Goal: Task Accomplishment & Management: Complete application form

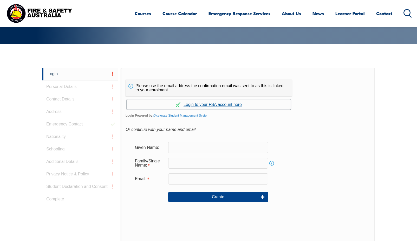
click at [200, 104] on link "Continue with aXcelerate" at bounding box center [209, 104] width 164 height 10
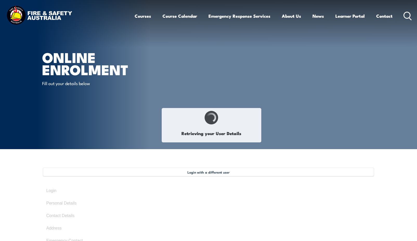
type input "Hollie"
type input "McDonald"
type input "July 27, 1990"
type input "HL2MJYCNA8"
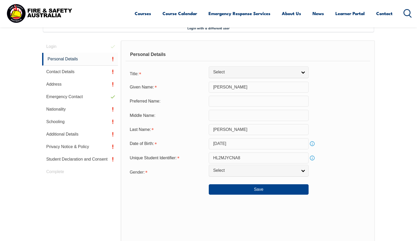
scroll to position [142, 0]
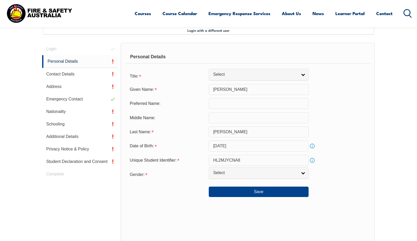
click at [249, 116] on input "text" at bounding box center [259, 117] width 100 height 11
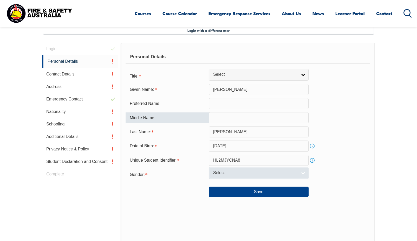
click at [268, 168] on link "Select" at bounding box center [259, 173] width 100 height 12
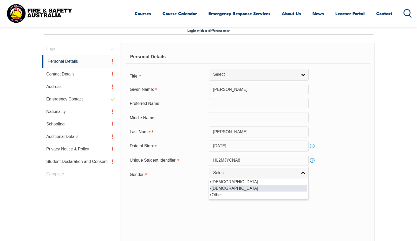
click at [228, 189] on li "[DEMOGRAPHIC_DATA]" at bounding box center [258, 188] width 97 height 6
select select "F"
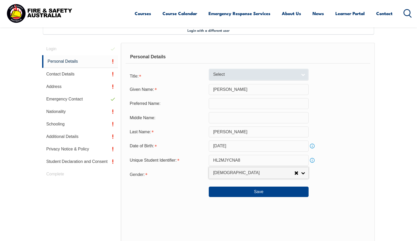
click at [248, 76] on span "Select" at bounding box center [255, 74] width 84 height 5
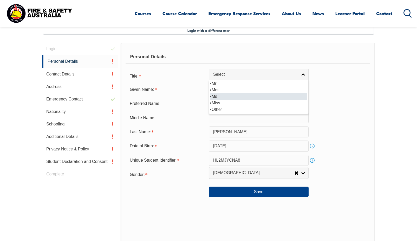
click at [247, 96] on li "Ms" at bounding box center [258, 96] width 97 height 6
select select "Ms"
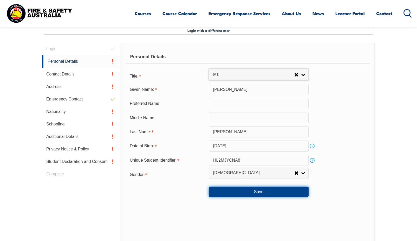
click at [280, 193] on button "Save" at bounding box center [259, 191] width 100 height 10
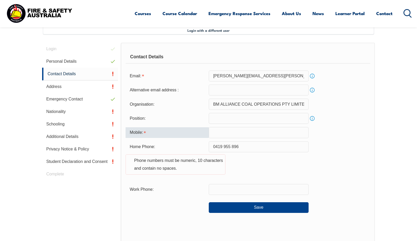
click at [231, 134] on input "text" at bounding box center [259, 132] width 100 height 11
type input "0419955896"
click at [251, 162] on div "Home Phone: 0419 955 896 Phone numbers must be numeric, 10 characters and conta…" at bounding box center [247, 160] width 245 height 39
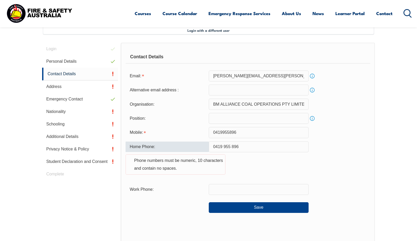
drag, startPoint x: 241, startPoint y: 147, endPoint x: 169, endPoint y: 151, distance: 72.3
click at [170, 148] on div "Home Phone: 0419 955 896 Phone numbers must be numeric, 10 characters and conta…" at bounding box center [247, 160] width 245 height 39
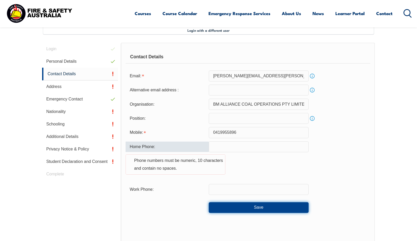
click at [272, 209] on button "Save" at bounding box center [259, 207] width 100 height 10
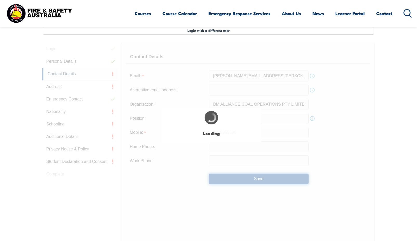
type input "0419 955 896"
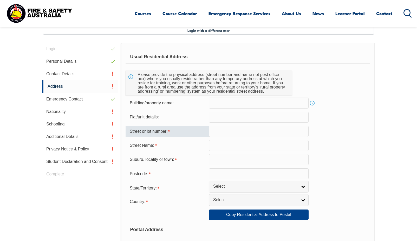
click at [245, 131] on input "text" at bounding box center [259, 130] width 100 height 11
type input "3"
drag, startPoint x: 246, startPoint y: 130, endPoint x: 209, endPoint y: 133, distance: 37.2
click at [209, 133] on input "1 71 Grosvenor" at bounding box center [259, 130] width 100 height 11
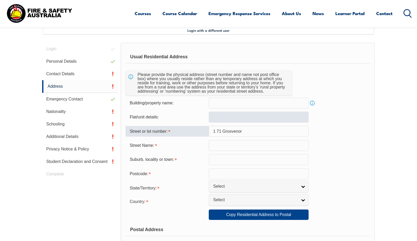
type input "1 71 Grosvenor"
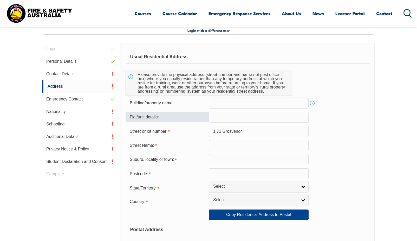
click at [262, 116] on input "text" at bounding box center [259, 116] width 100 height 11
type input "1"
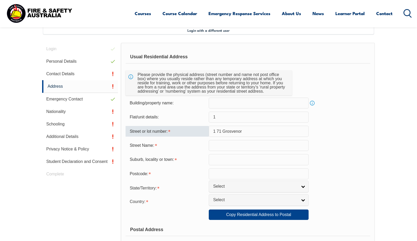
drag, startPoint x: 258, startPoint y: 129, endPoint x: 155, endPoint y: 135, distance: 103.3
click at [155, 134] on div "Street or lot number: 1 71 Grosvenor" at bounding box center [247, 130] width 245 height 11
type input "1"
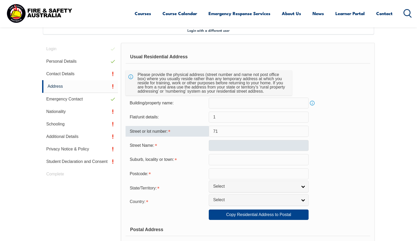
type input "71"
click at [219, 141] on input "text" at bounding box center [259, 145] width 100 height 11
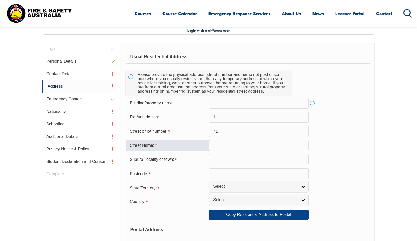
type input "g"
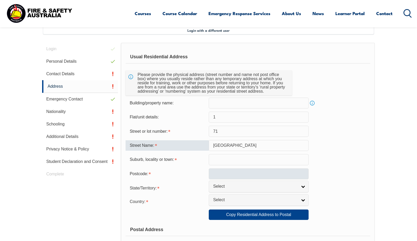
type input "Grosvenor Drive"
click at [248, 172] on input "text" at bounding box center [259, 173] width 100 height 11
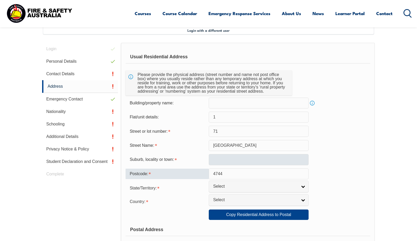
type input "4744"
click at [238, 158] on input "text" at bounding box center [259, 159] width 100 height 11
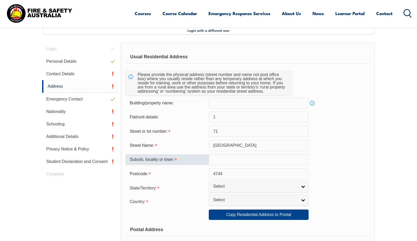
type input "o"
type input "Moranbah"
click at [255, 188] on span "Select" at bounding box center [255, 185] width 84 height 5
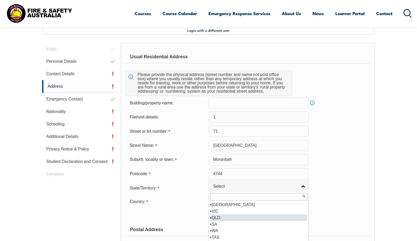
click at [246, 216] on li "QLD" at bounding box center [258, 217] width 97 height 6
select select "QLD"
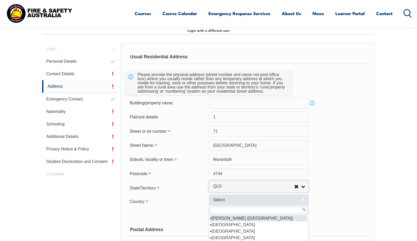
click at [245, 200] on span "Select" at bounding box center [255, 199] width 84 height 5
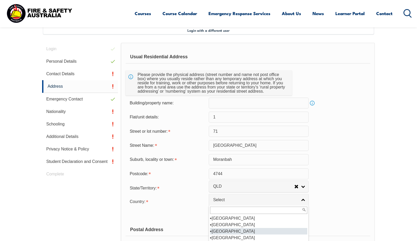
scroll to position [78, 0]
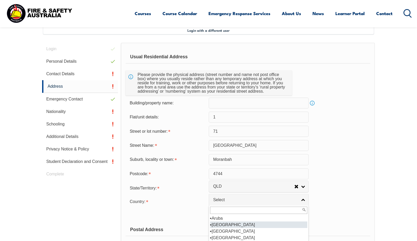
click at [239, 223] on li "[GEOGRAPHIC_DATA]" at bounding box center [258, 224] width 97 height 6
select select "1101"
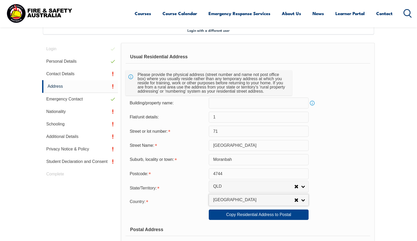
click at [340, 206] on form "Usual Residential Address Please provide the physical address (street number an…" at bounding box center [247, 216] width 245 height 333
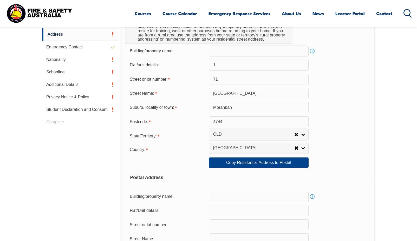
scroll to position [246, 0]
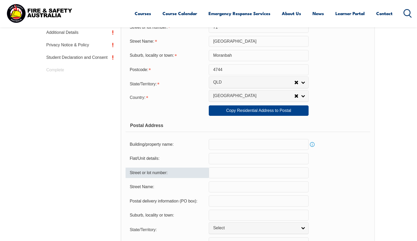
click at [265, 170] on input "text" at bounding box center [259, 172] width 100 height 11
type input "35-37"
click at [264, 193] on form "Usual Residential Address Please provide the physical address (street number an…" at bounding box center [247, 112] width 245 height 333
click at [260, 188] on input "text" at bounding box center [259, 186] width 100 height 11
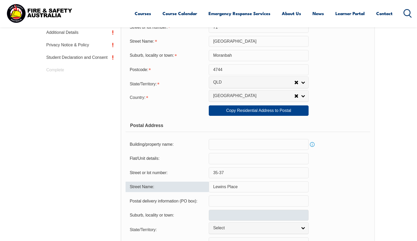
type input "Lewins Place"
click at [243, 215] on input "text" at bounding box center [259, 214] width 100 height 11
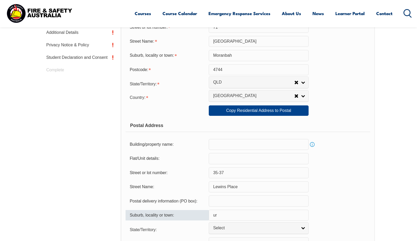
type input "u"
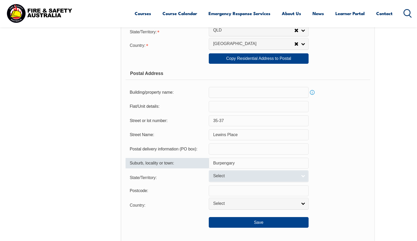
type input "Burpengary"
click at [256, 177] on span "Select" at bounding box center [255, 175] width 84 height 5
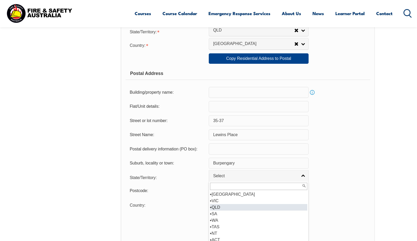
click at [240, 205] on li "QLD" at bounding box center [258, 207] width 97 height 6
select select "QLD"
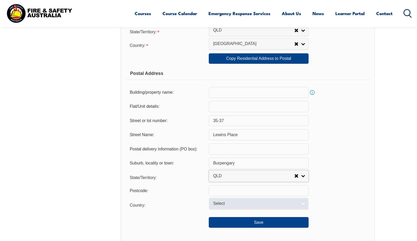
click at [243, 201] on span "Select" at bounding box center [255, 203] width 84 height 5
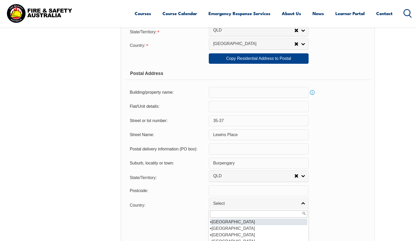
scroll to position [78, 0]
click at [230, 228] on li "[GEOGRAPHIC_DATA]" at bounding box center [258, 228] width 97 height 6
select select "1101"
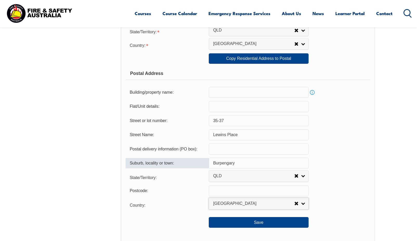
click at [242, 161] on input "Burpengary" at bounding box center [259, 162] width 100 height 11
type input "Burpengary East"
click at [217, 192] on input "text" at bounding box center [259, 190] width 100 height 11
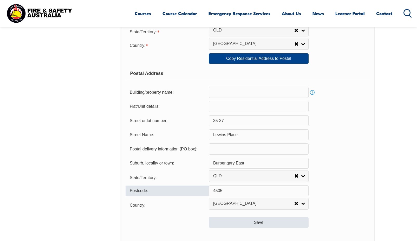
type input "4505"
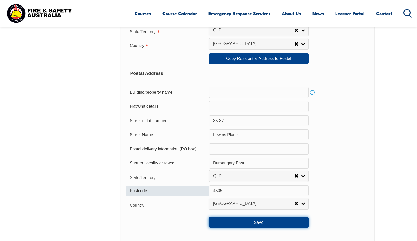
click at [260, 224] on button "Save" at bounding box center [259, 222] width 100 height 10
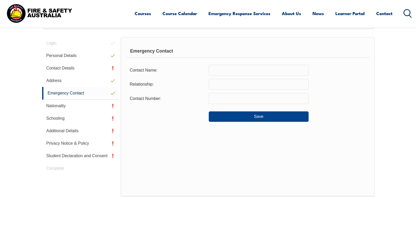
scroll to position [142, 0]
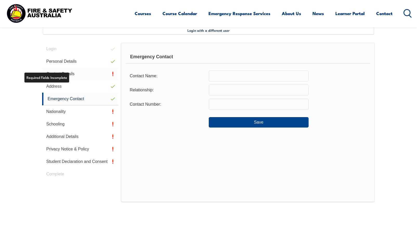
click at [57, 71] on link "Contact Details" at bounding box center [80, 74] width 76 height 12
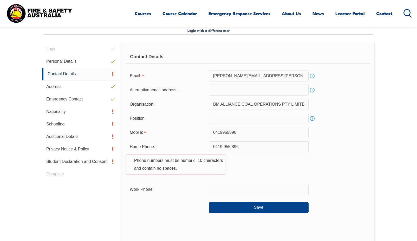
click at [229, 89] on input "email" at bounding box center [259, 89] width 100 height 11
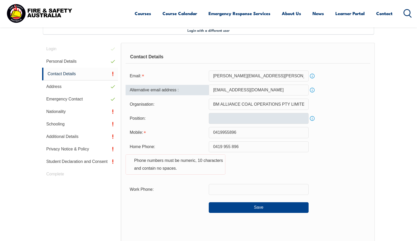
type input "lollie1990_leo@hotmail.com"
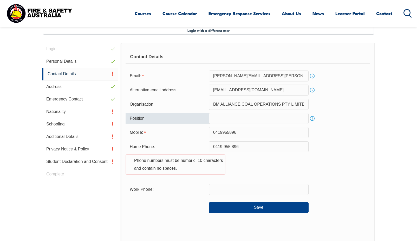
click at [251, 118] on input "text" at bounding box center [259, 118] width 100 height 11
type input "Electrician Mobile Trucks"
click at [313, 119] on link "Info" at bounding box center [311, 118] width 7 height 7
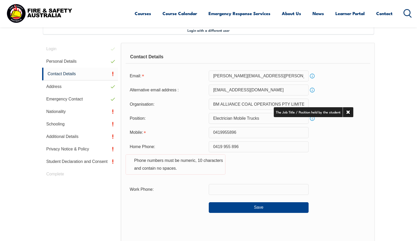
click at [334, 127] on div "Mobile: 0419955896" at bounding box center [247, 132] width 245 height 11
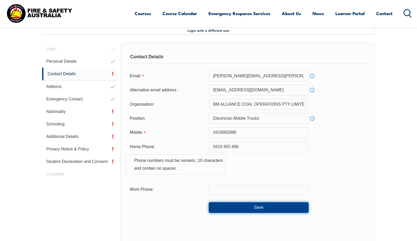
click at [273, 203] on button "Save" at bounding box center [259, 207] width 100 height 10
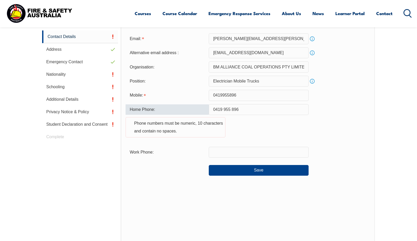
scroll to position [153, 0]
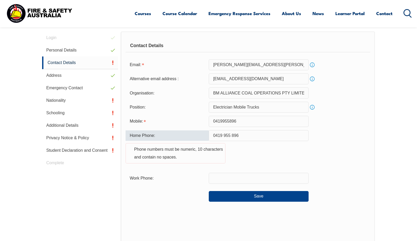
click at [224, 135] on input "0419 955 896" at bounding box center [259, 135] width 100 height 11
click at [231, 134] on input "0419955 896" at bounding box center [259, 135] width 100 height 11
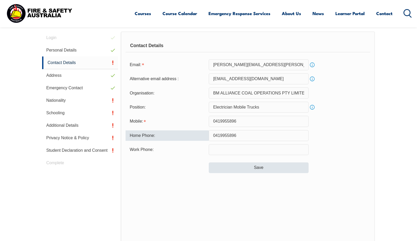
type input "0419955896"
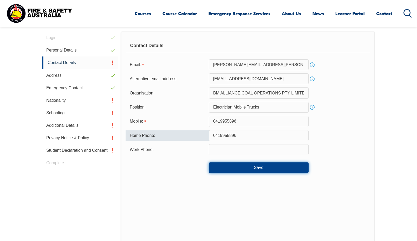
click at [266, 168] on button "Save" at bounding box center [259, 167] width 100 height 10
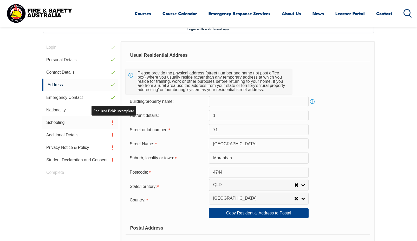
scroll to position [142, 0]
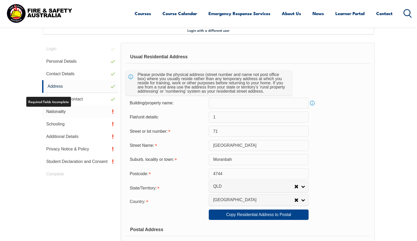
click at [67, 112] on link "Nationality" at bounding box center [80, 111] width 76 height 12
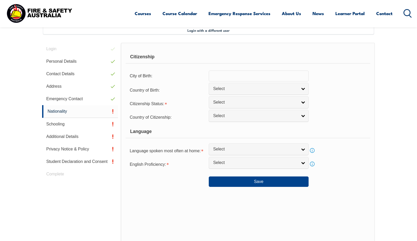
click at [277, 77] on input "text" at bounding box center [259, 75] width 100 height 11
type input "E"
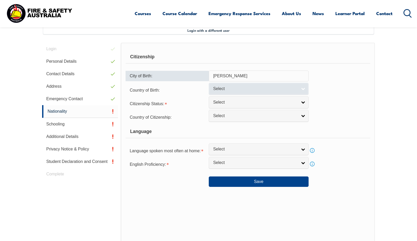
type input "Wickham"
click at [283, 89] on span "Select" at bounding box center [255, 88] width 84 height 5
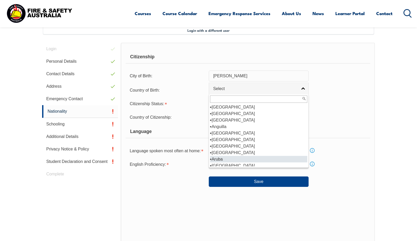
scroll to position [29, 0]
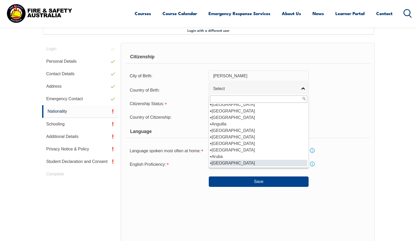
click at [229, 164] on li "[GEOGRAPHIC_DATA]" at bounding box center [258, 163] width 97 height 6
select select "1101"
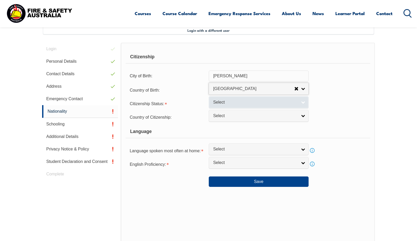
click at [246, 102] on span "Select" at bounding box center [255, 102] width 84 height 5
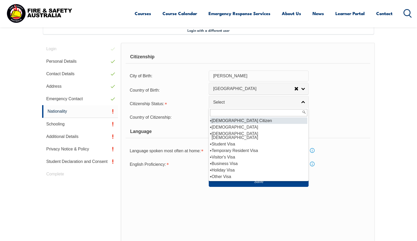
click at [247, 120] on li "[DEMOGRAPHIC_DATA] Citizen" at bounding box center [258, 120] width 97 height 6
select select "1"
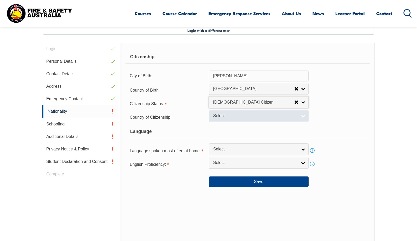
click at [252, 117] on span "Select" at bounding box center [255, 115] width 84 height 5
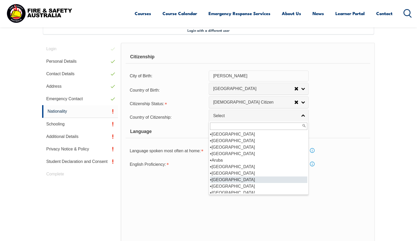
scroll to position [78, 0]
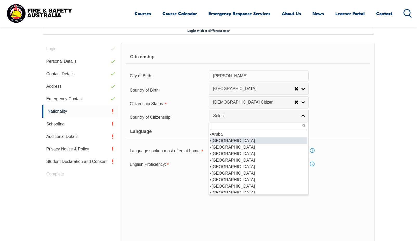
click at [230, 142] on li "[GEOGRAPHIC_DATA]" at bounding box center [258, 140] width 97 height 6
select select "1101"
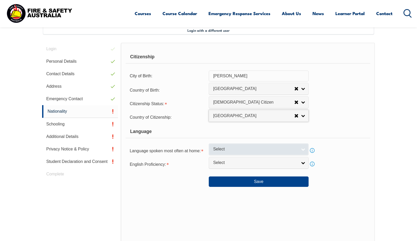
click at [301, 149] on link "Select" at bounding box center [259, 149] width 100 height 12
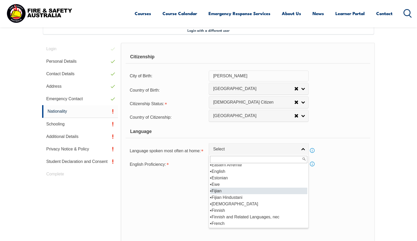
scroll to position [624, 0]
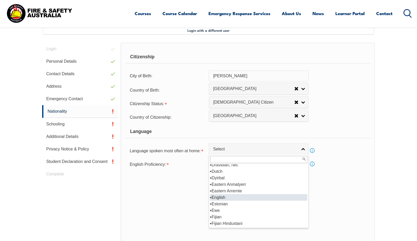
click at [255, 196] on li "English" at bounding box center [258, 197] width 97 height 6
select select "1201"
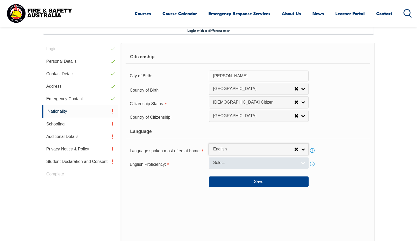
click at [305, 164] on link "Select" at bounding box center [259, 163] width 100 height 12
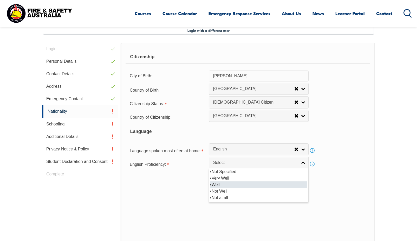
click at [293, 182] on li "Well" at bounding box center [258, 184] width 97 height 6
select select "2"
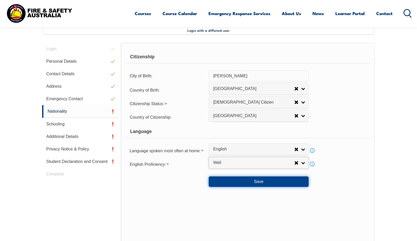
click at [285, 182] on button "Save" at bounding box center [259, 181] width 100 height 10
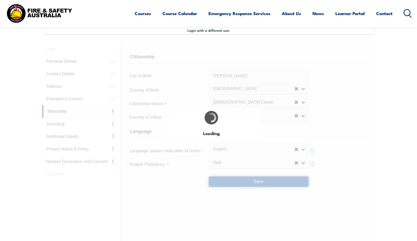
select select "false"
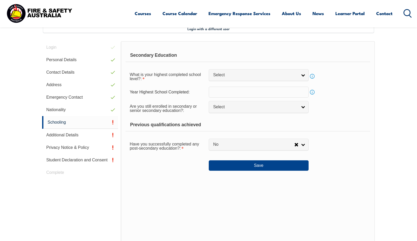
scroll to position [142, 0]
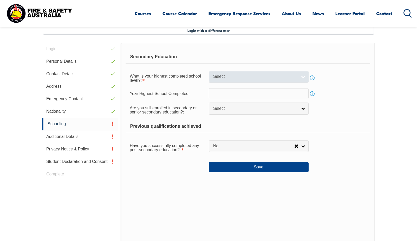
click at [272, 76] on span "Select" at bounding box center [255, 76] width 84 height 5
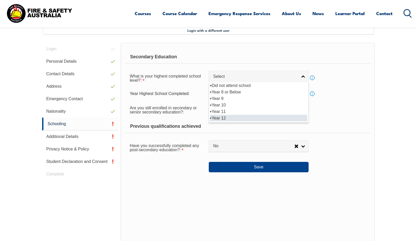
click at [246, 117] on li "Year 12" at bounding box center [258, 118] width 97 height 6
select select "12"
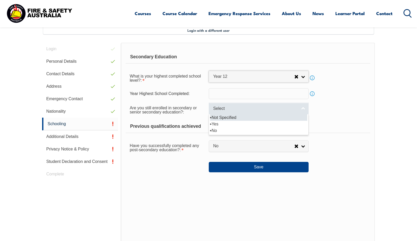
click at [276, 112] on link "Select" at bounding box center [259, 108] width 100 height 12
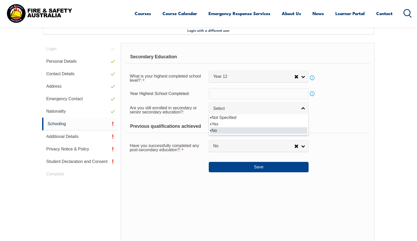
click at [272, 128] on li "No" at bounding box center [258, 130] width 97 height 6
select select "false"
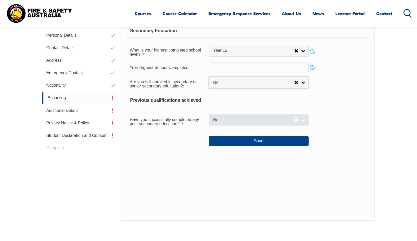
click at [273, 120] on span "No" at bounding box center [253, 119] width 81 height 5
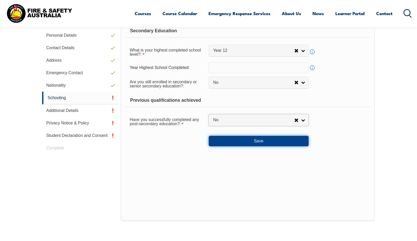
click at [298, 144] on button "Save" at bounding box center [259, 141] width 100 height 10
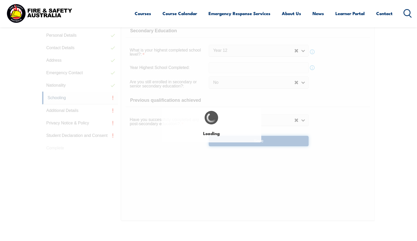
select select
select select "false"
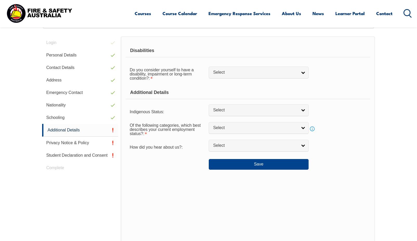
scroll to position [142, 0]
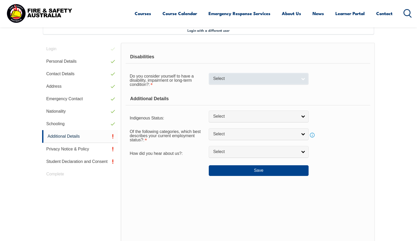
click at [244, 81] on span "Select" at bounding box center [255, 78] width 84 height 5
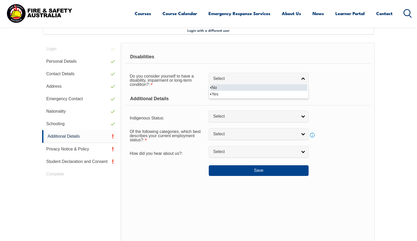
click at [241, 88] on li "No" at bounding box center [258, 87] width 97 height 6
select select "false"
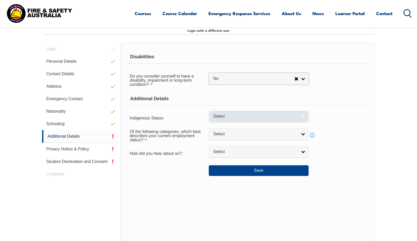
click at [255, 114] on span "Select" at bounding box center [255, 116] width 84 height 5
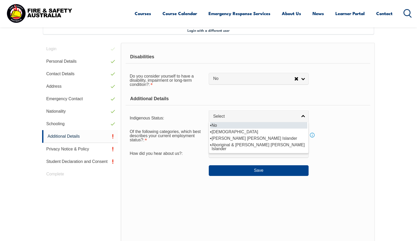
click at [249, 124] on li "No" at bounding box center [258, 125] width 97 height 6
select select "4"
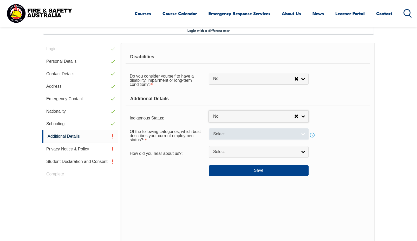
click at [272, 134] on span "Select" at bounding box center [255, 133] width 84 height 5
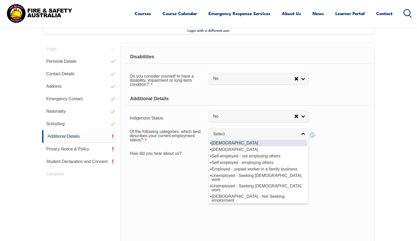
click at [274, 142] on li "[DEMOGRAPHIC_DATA]" at bounding box center [258, 143] width 97 height 6
select select "1"
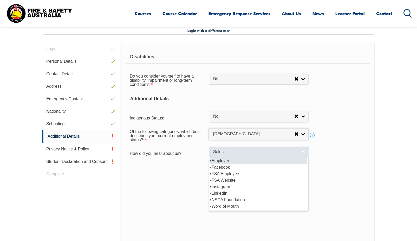
click at [279, 151] on span "Select" at bounding box center [255, 151] width 84 height 5
click at [274, 159] on li "Employer" at bounding box center [258, 160] width 97 height 6
select select "8019"
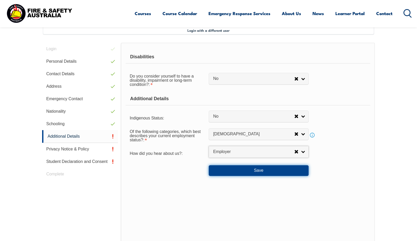
click at [277, 170] on button "Save" at bounding box center [259, 170] width 100 height 10
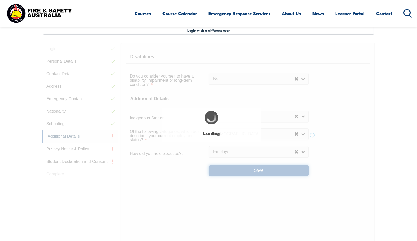
select select "false"
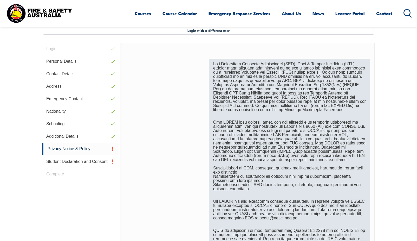
scroll to position [298, 0]
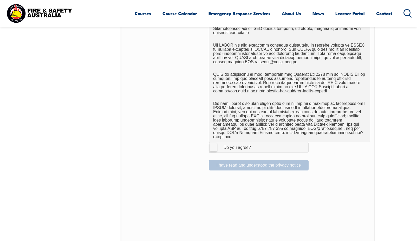
click at [211, 142] on label "I Agree Do you agree?" at bounding box center [259, 147] width 100 height 10
click at [255, 142] on input "I Agree Do you agree?" at bounding box center [259, 147] width 9 height 10
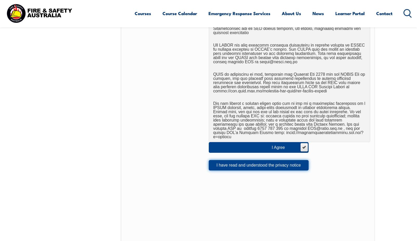
click at [275, 160] on button "I have read and understood the privacy notice" at bounding box center [259, 165] width 100 height 10
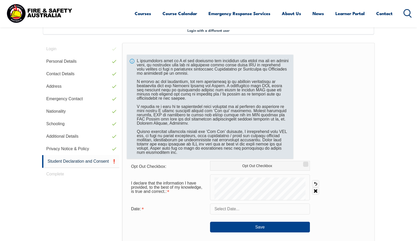
scroll to position [168, 0]
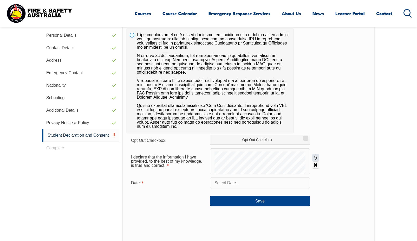
click at [316, 157] on link "Undo" at bounding box center [315, 157] width 7 height 7
click at [248, 184] on input "text" at bounding box center [260, 182] width 100 height 11
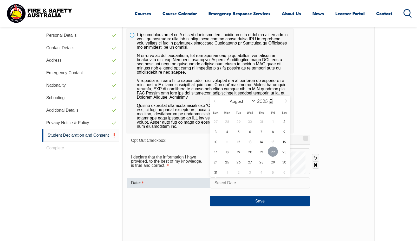
click at [272, 152] on span "22" at bounding box center [273, 151] width 10 height 10
type input "August 22, 2025"
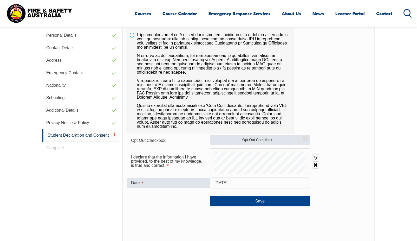
click at [278, 141] on label "Opt Out Checkbox" at bounding box center [260, 140] width 100 height 10
click at [303, 136] on input "Opt Out Checkbox" at bounding box center [304, 136] width 3 height 1
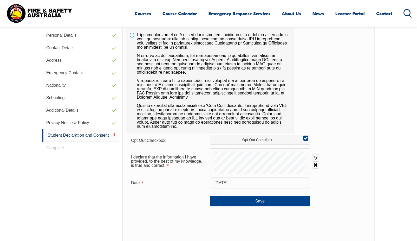
scroll to position [116, 0]
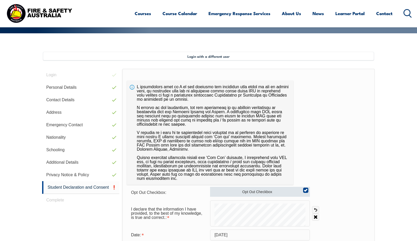
click at [293, 188] on label "Opt Out Checkbox" at bounding box center [260, 192] width 100 height 10
click at [303, 188] on input "Opt Out Checkbox" at bounding box center [304, 188] width 3 height 1
click at [301, 188] on label "Opt Out Checkbox" at bounding box center [260, 192] width 100 height 10
click at [303, 188] on input "Opt Out Checkbox" at bounding box center [304, 188] width 3 height 1
checkbox input "true"
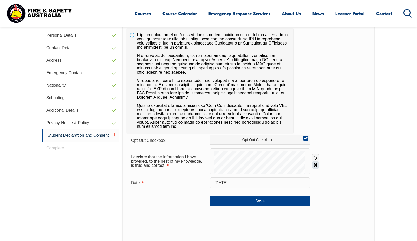
scroll to position [194, 0]
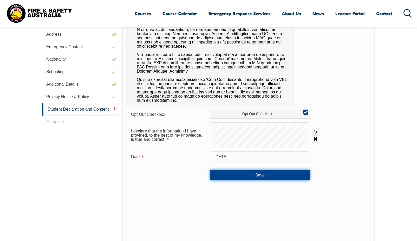
click at [283, 171] on button "Save" at bounding box center [260, 174] width 100 height 10
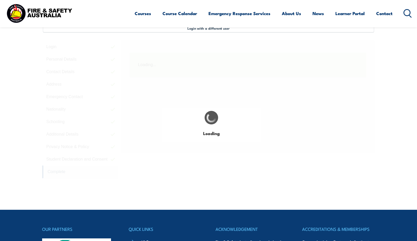
scroll to position [142, 0]
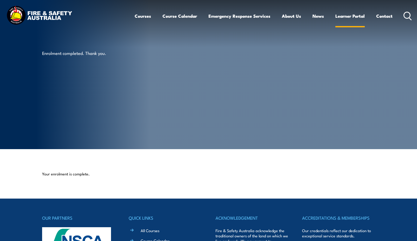
click at [350, 14] on link "Learner Portal" at bounding box center [349, 16] width 29 height 14
